Goal: Navigation & Orientation: Find specific page/section

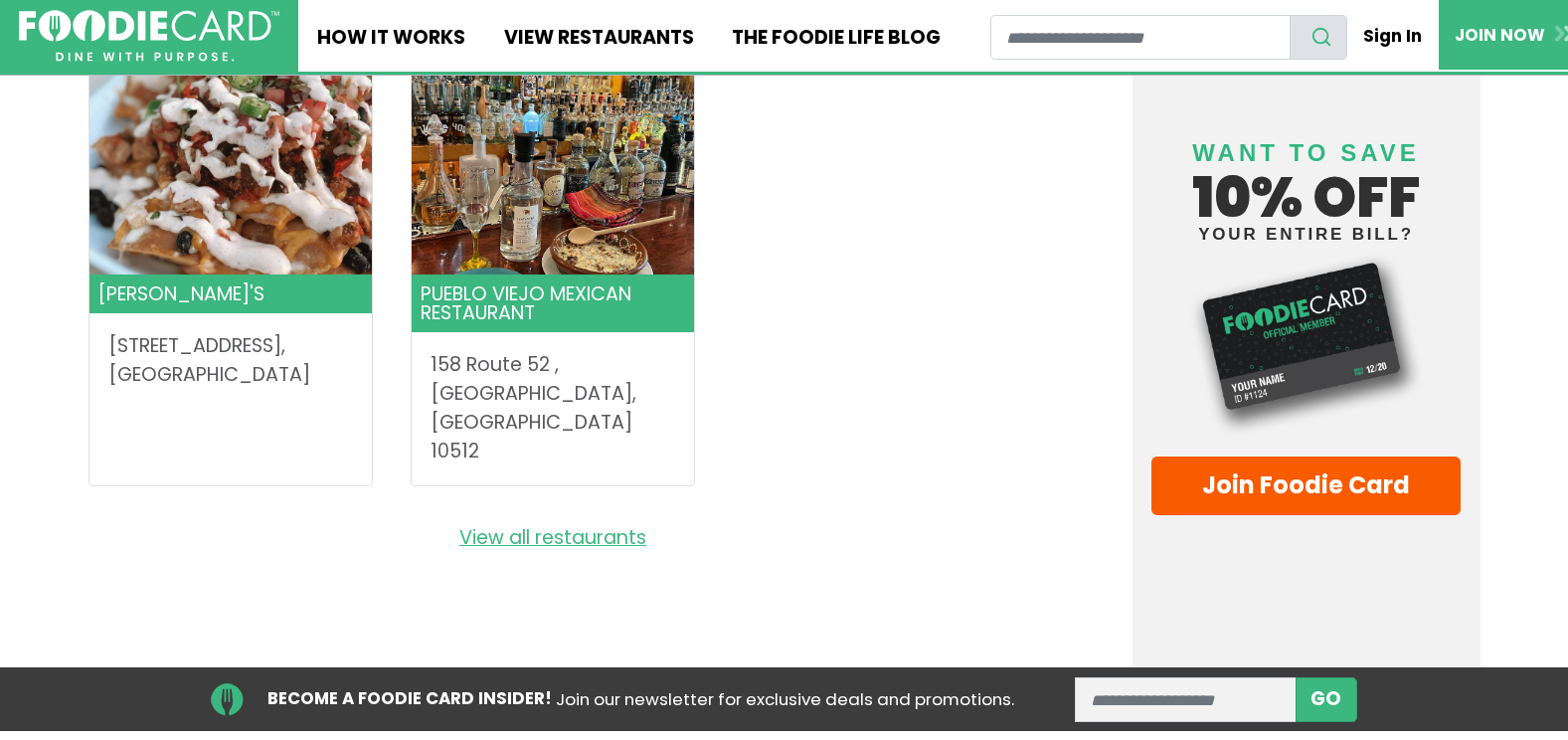
scroll to position [3482, 0]
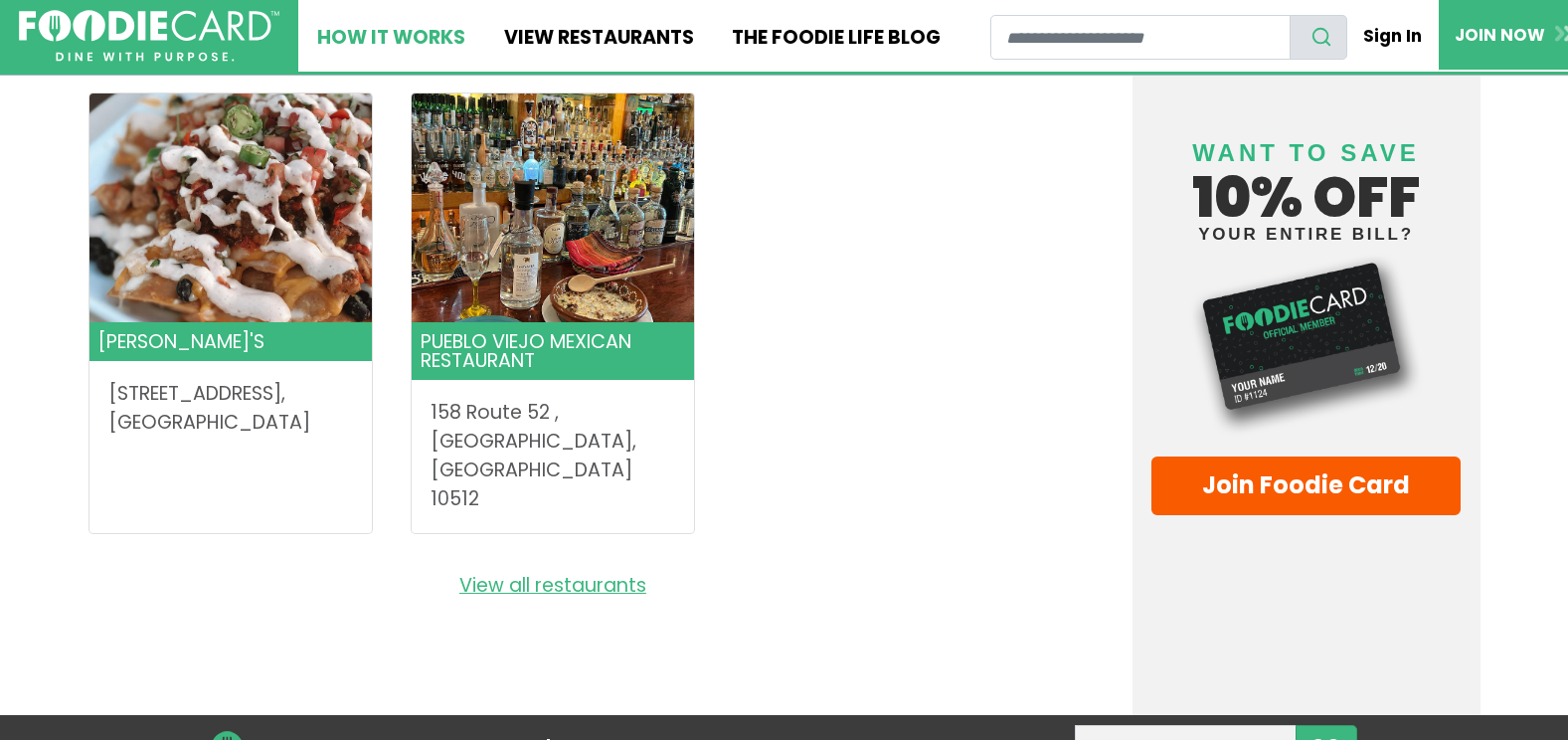
click at [363, 33] on link "How It Works" at bounding box center [391, 36] width 186 height 72
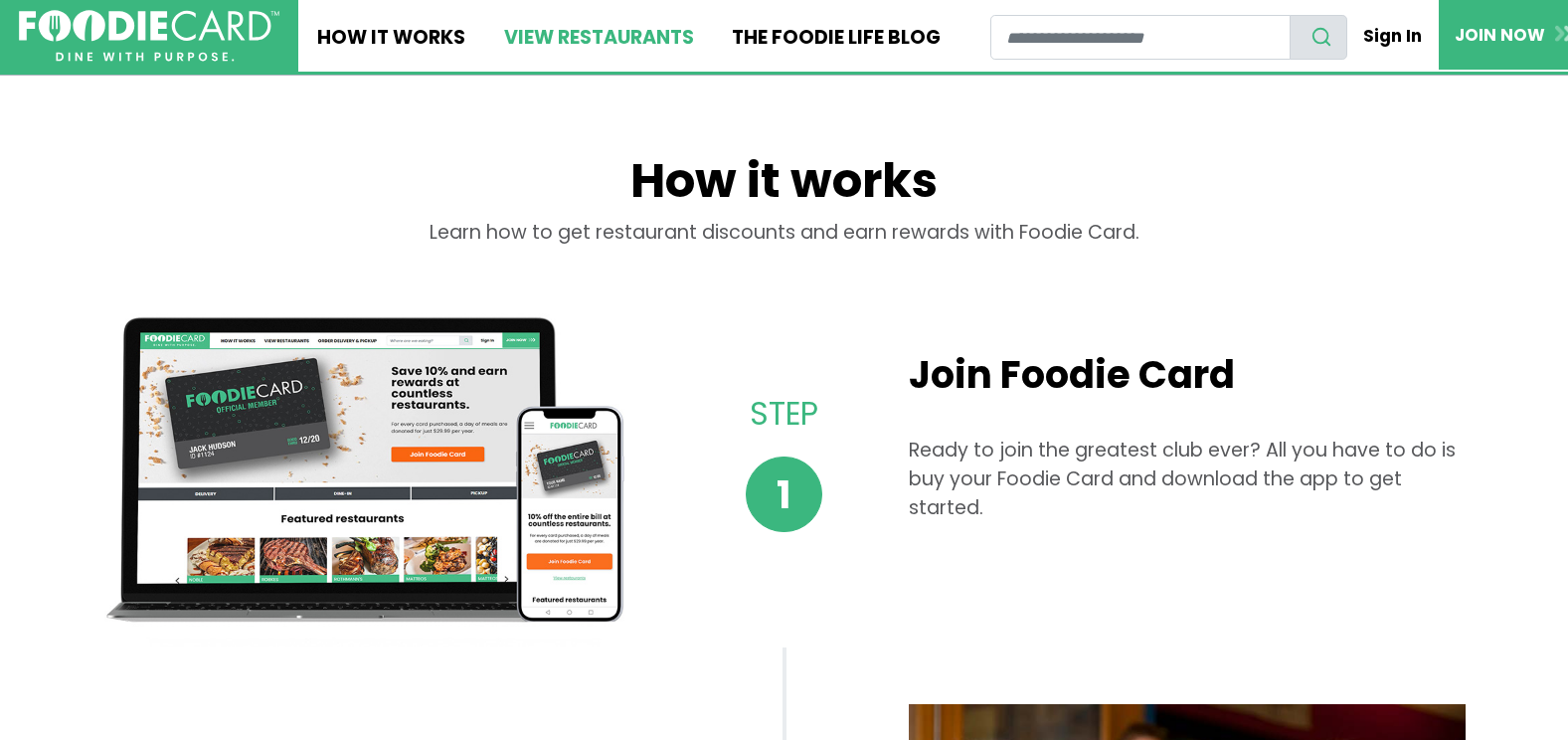
click at [594, 29] on link "View restaurants" at bounding box center [598, 36] width 228 height 72
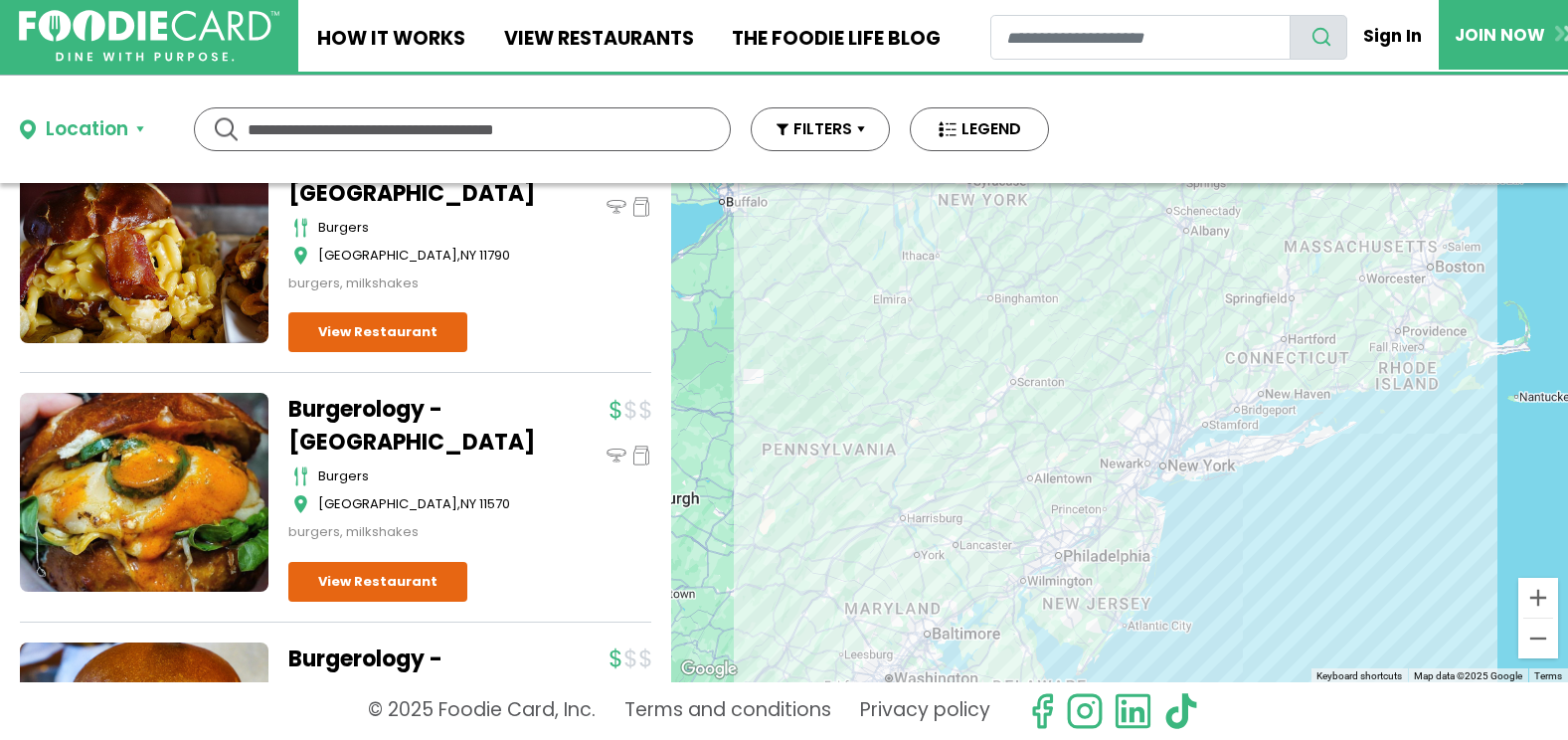
scroll to position [3084, 0]
